Goal: Task Accomplishment & Management: Manage account settings

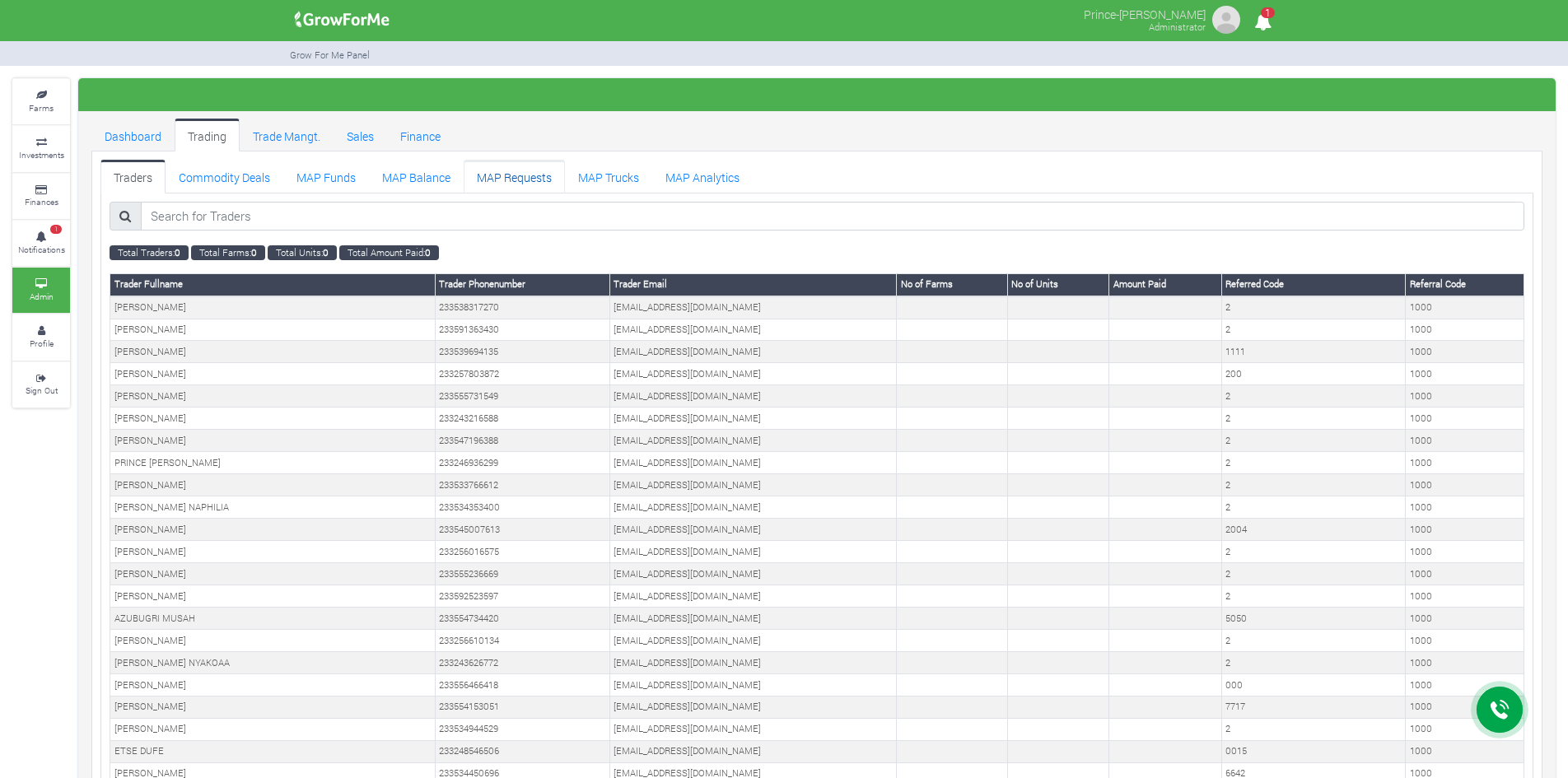
click at [501, 180] on link "MAP Requests" at bounding box center [513, 176] width 101 height 33
